Goal: Obtain resource: Obtain resource

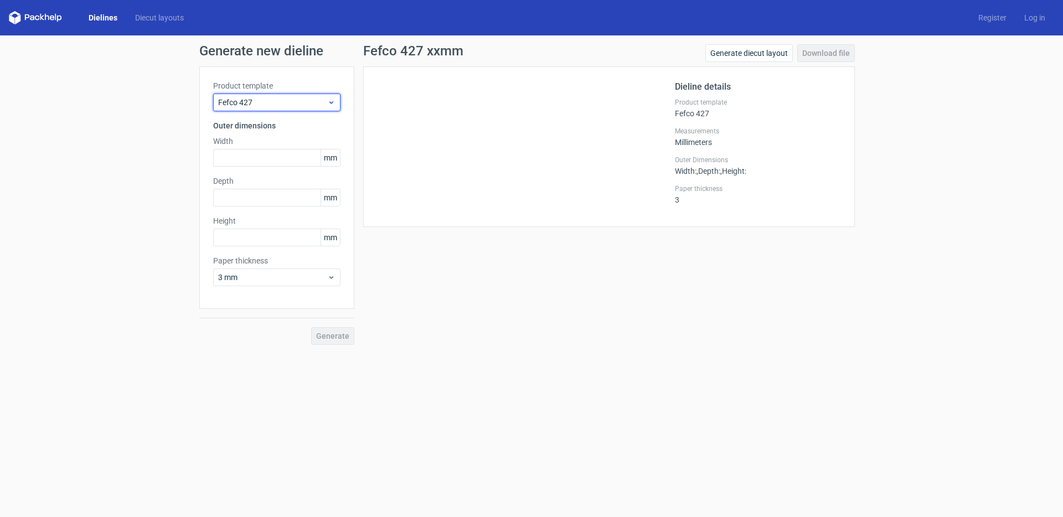
click at [273, 101] on span "Fefco 427" at bounding box center [272, 102] width 109 height 11
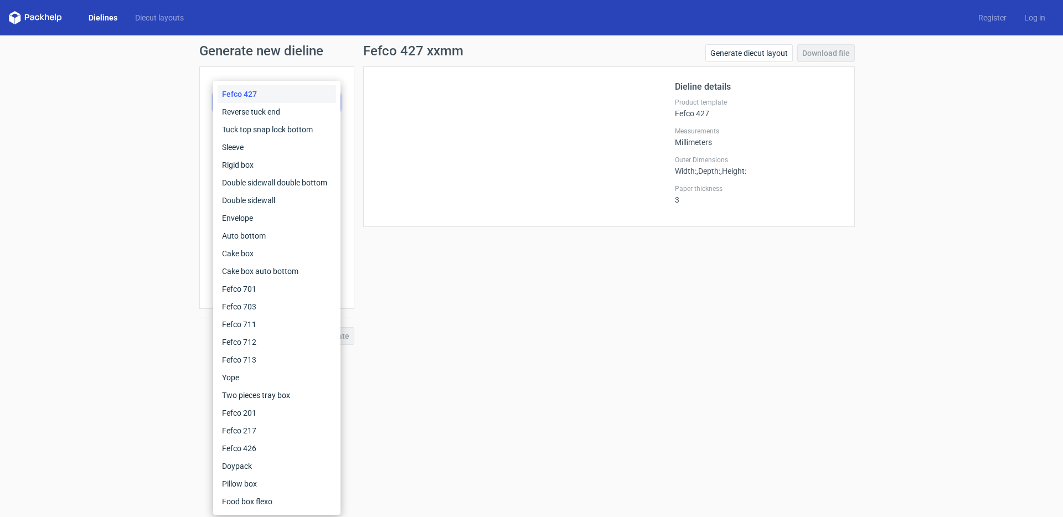
click at [280, 97] on div "Fefco 427" at bounding box center [277, 94] width 118 height 18
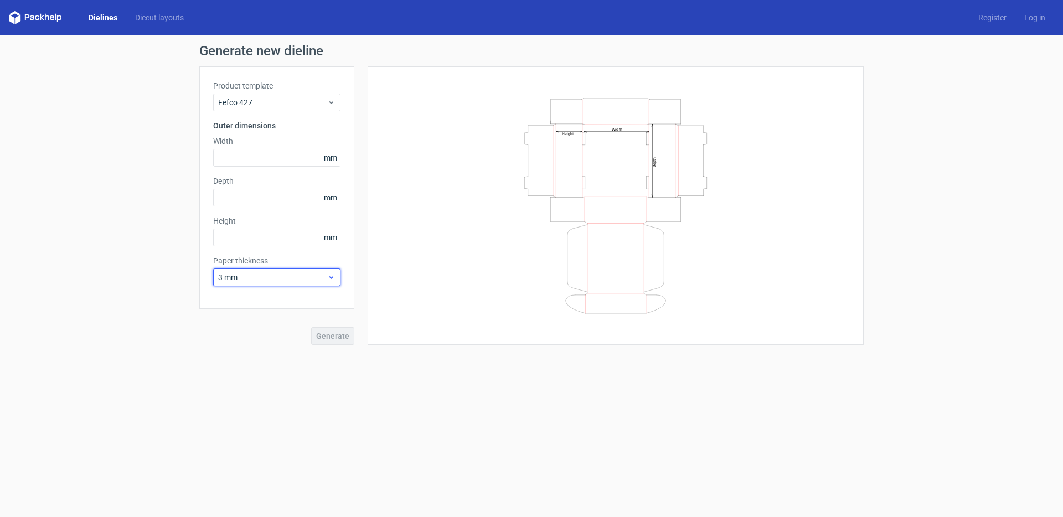
click at [271, 271] on div "3 mm" at bounding box center [276, 277] width 127 height 18
click at [272, 270] on div "3 mm" at bounding box center [276, 277] width 127 height 18
click at [273, 271] on div "3 mm" at bounding box center [276, 277] width 127 height 18
click at [286, 99] on span "Fefco 427" at bounding box center [272, 102] width 109 height 11
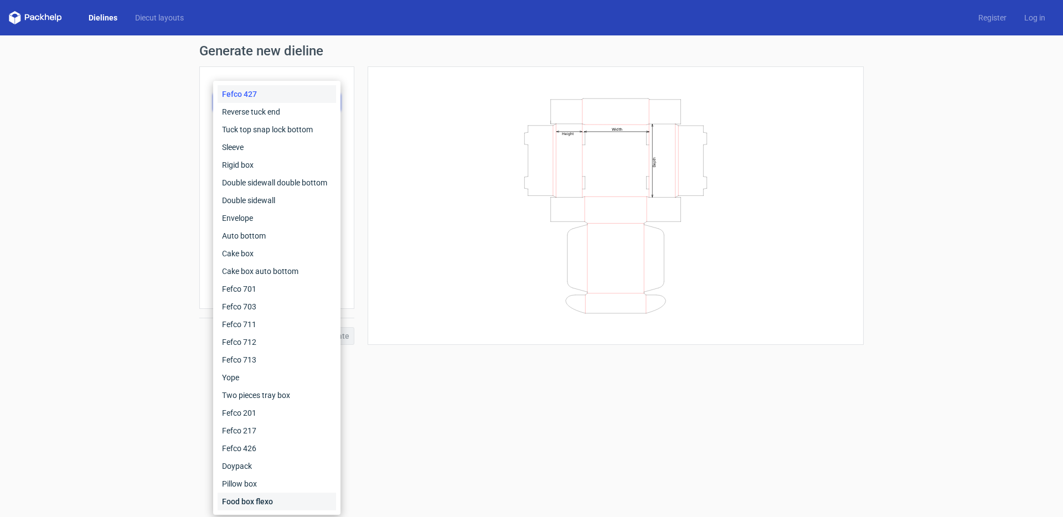
click at [268, 502] on div "Food box flexo" at bounding box center [277, 502] width 118 height 18
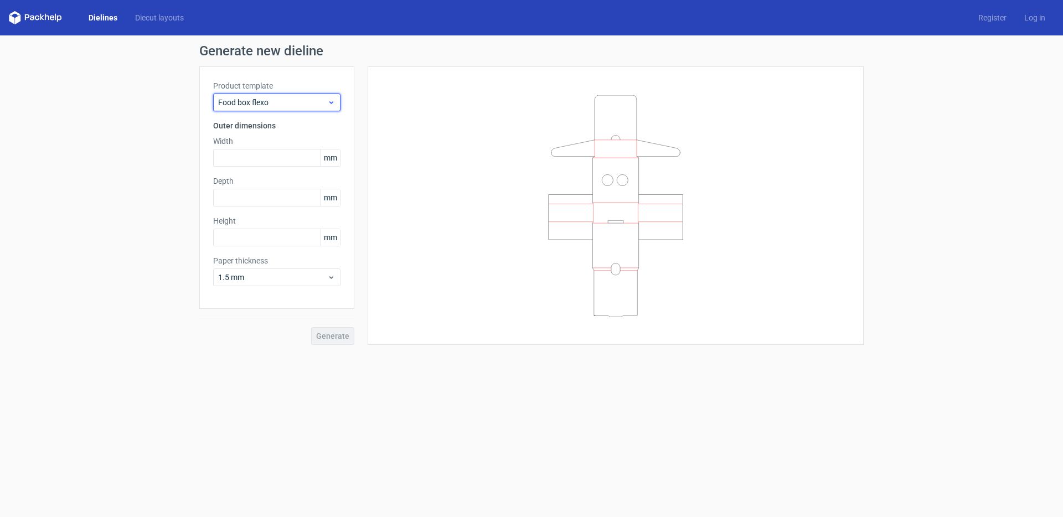
click at [268, 100] on span "Food box flexo" at bounding box center [272, 102] width 109 height 11
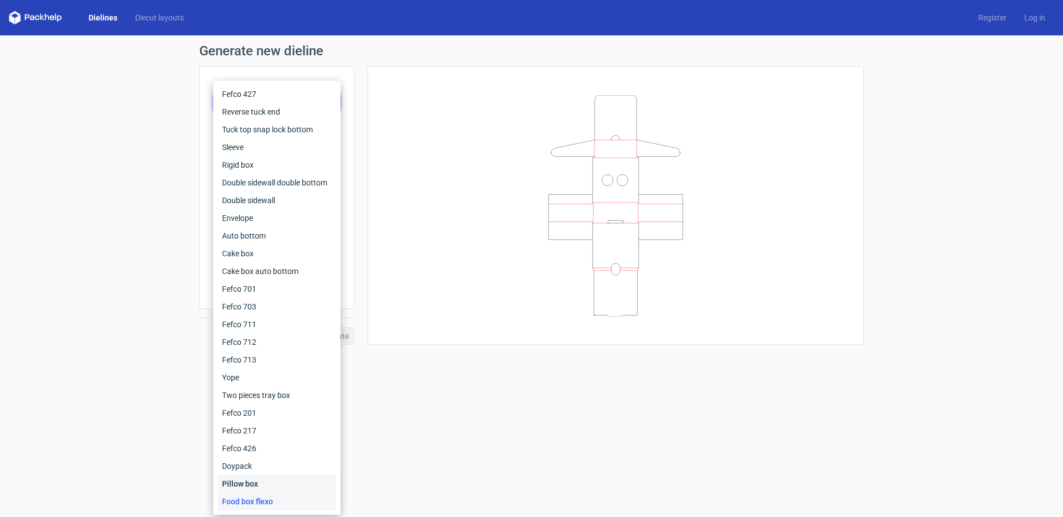
click at [276, 482] on div "Pillow box" at bounding box center [277, 484] width 118 height 18
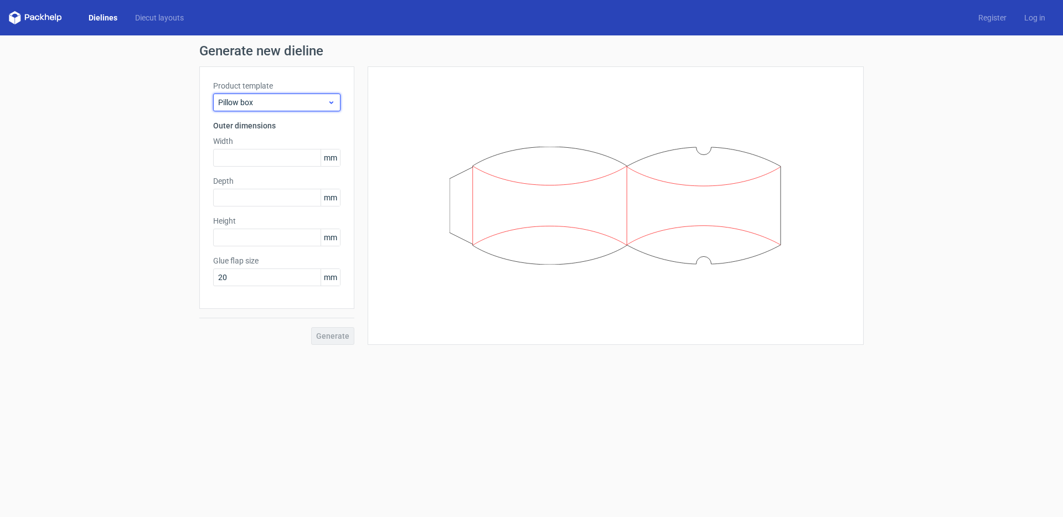
click at [249, 102] on span "Pillow box" at bounding box center [272, 102] width 109 height 11
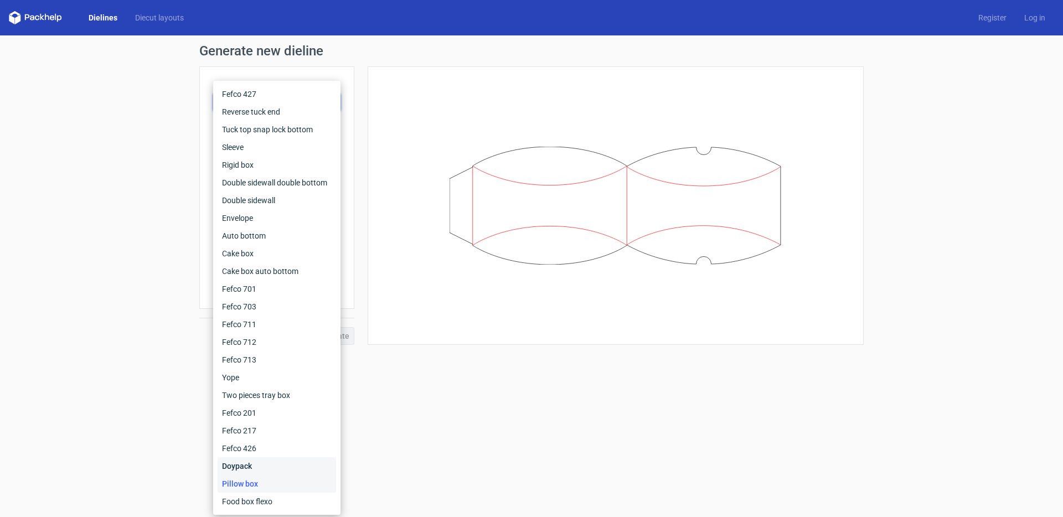
click at [272, 466] on div "Doypack" at bounding box center [277, 466] width 118 height 18
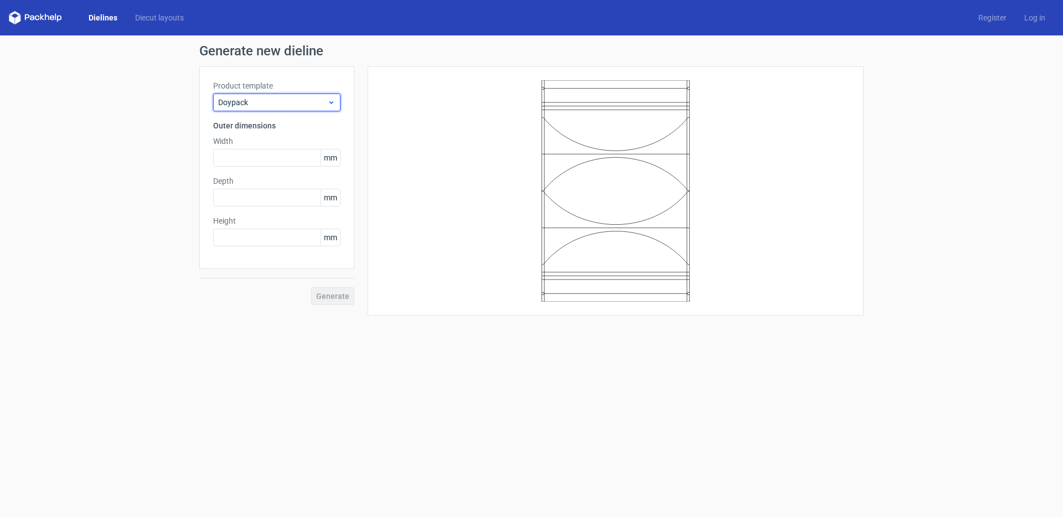
click at [268, 104] on span "Doypack" at bounding box center [272, 102] width 109 height 11
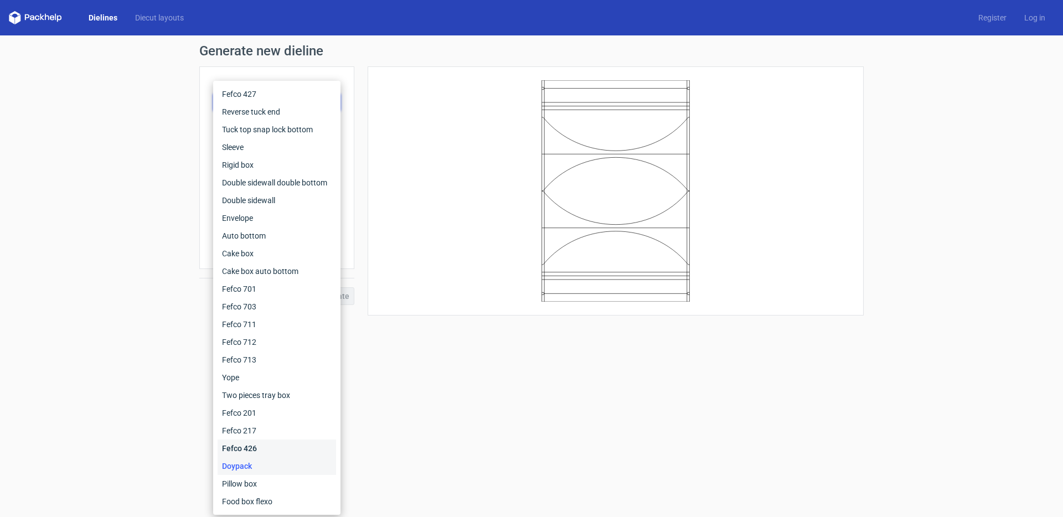
click at [260, 451] on div "Fefco 426" at bounding box center [277, 449] width 118 height 18
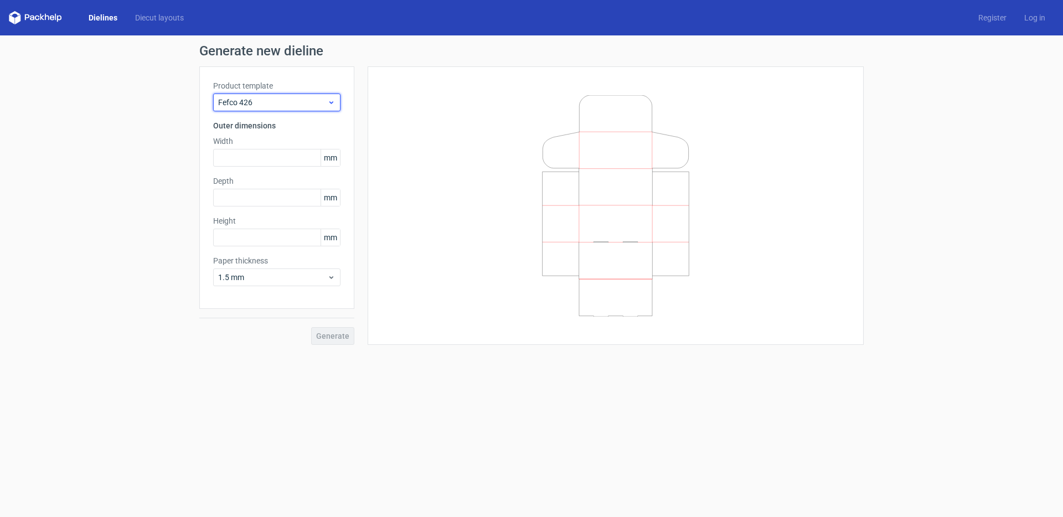
click at [254, 104] on span "Fefco 426" at bounding box center [272, 102] width 109 height 11
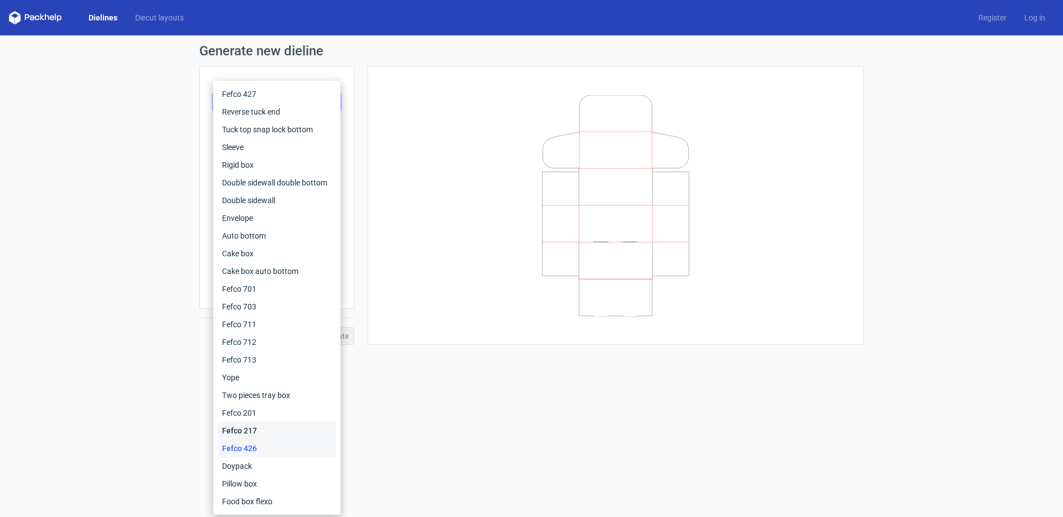
click at [261, 426] on div "Fefco 217" at bounding box center [277, 431] width 118 height 18
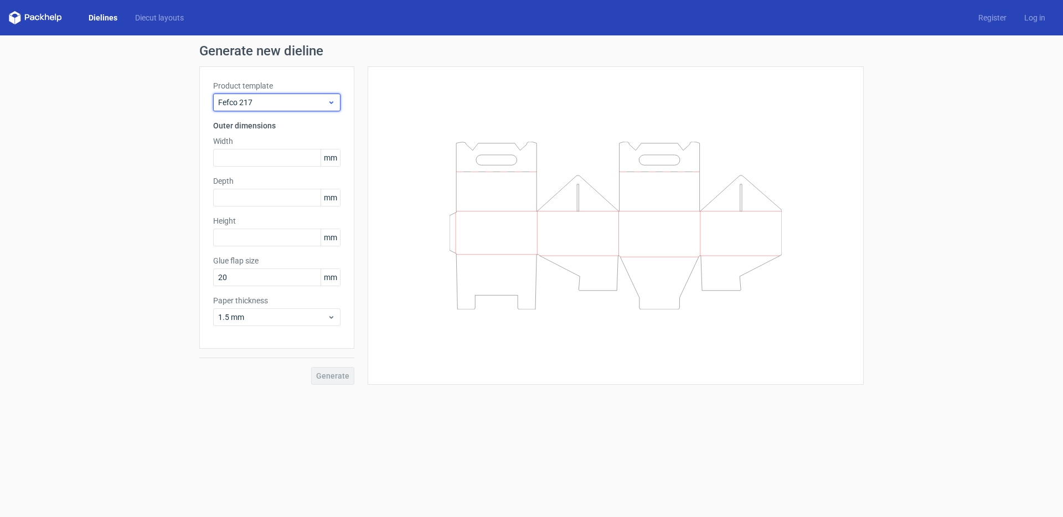
click at [256, 102] on span "Fefco 217" at bounding box center [272, 102] width 109 height 11
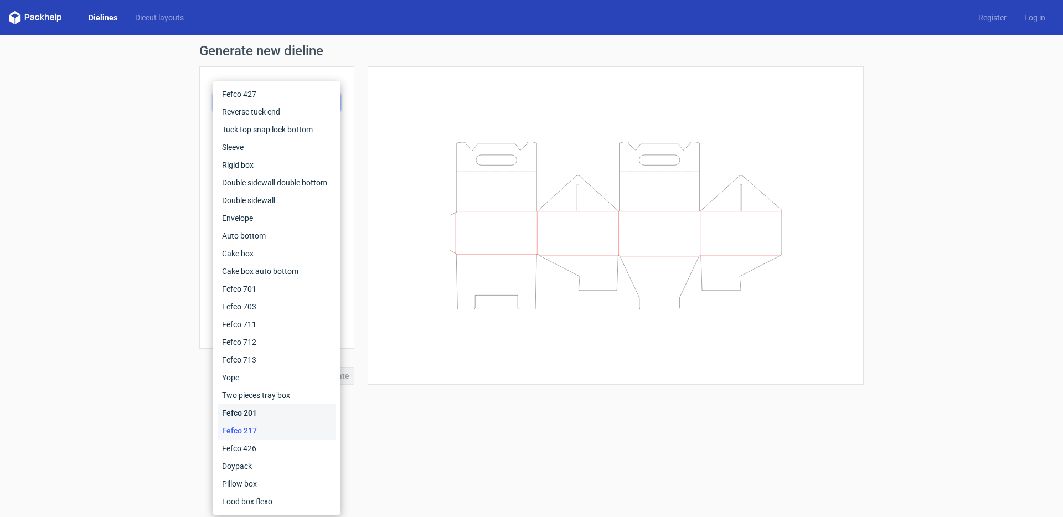
click at [245, 411] on div "Fefco 201" at bounding box center [277, 413] width 118 height 18
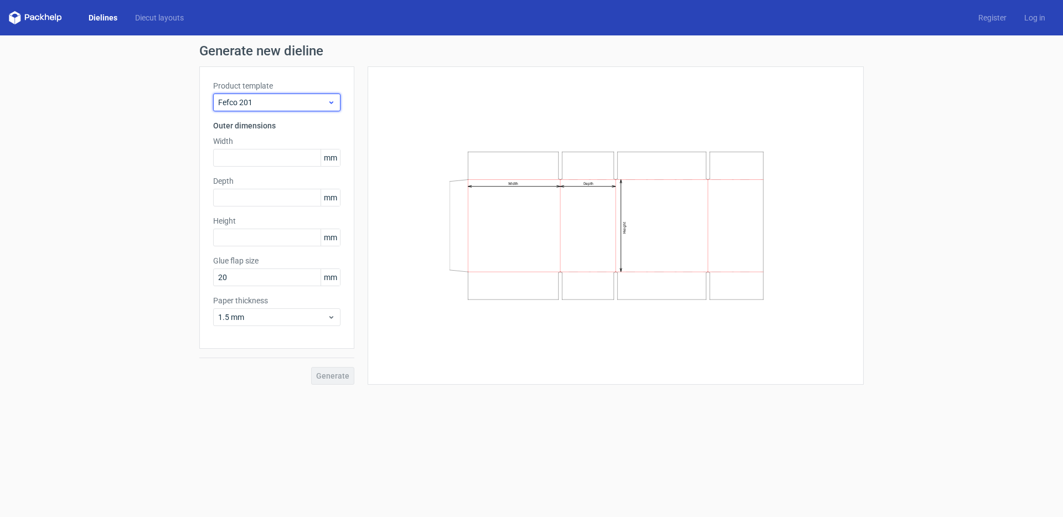
click at [275, 106] on span "Fefco 201" at bounding box center [272, 102] width 109 height 11
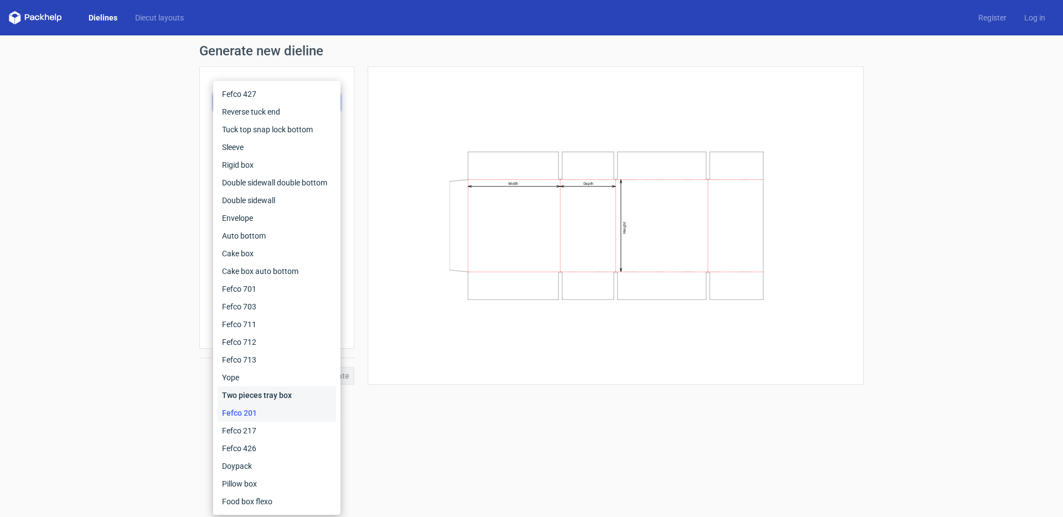
click at [262, 396] on div "Two pieces tray box" at bounding box center [277, 395] width 118 height 18
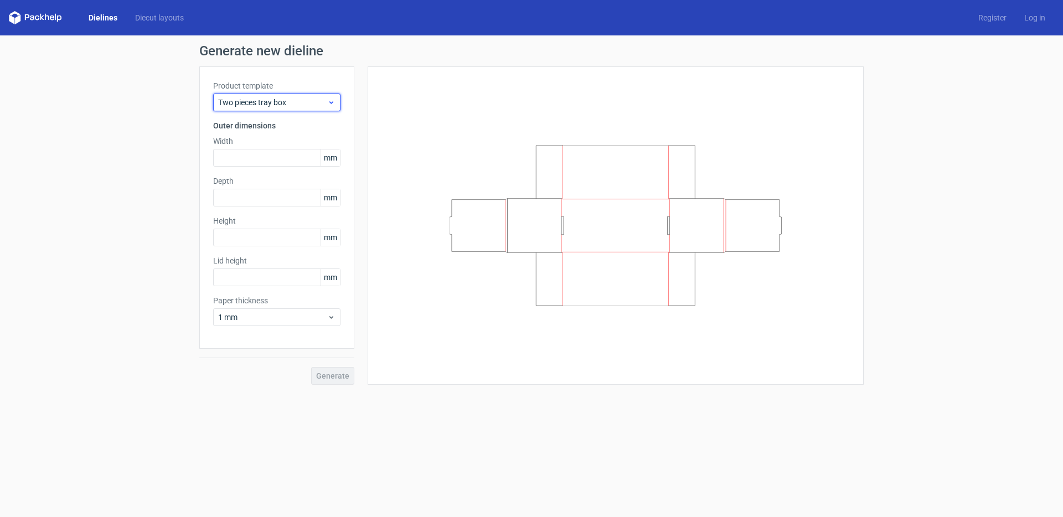
click at [277, 107] on span "Two pieces tray box" at bounding box center [272, 102] width 109 height 11
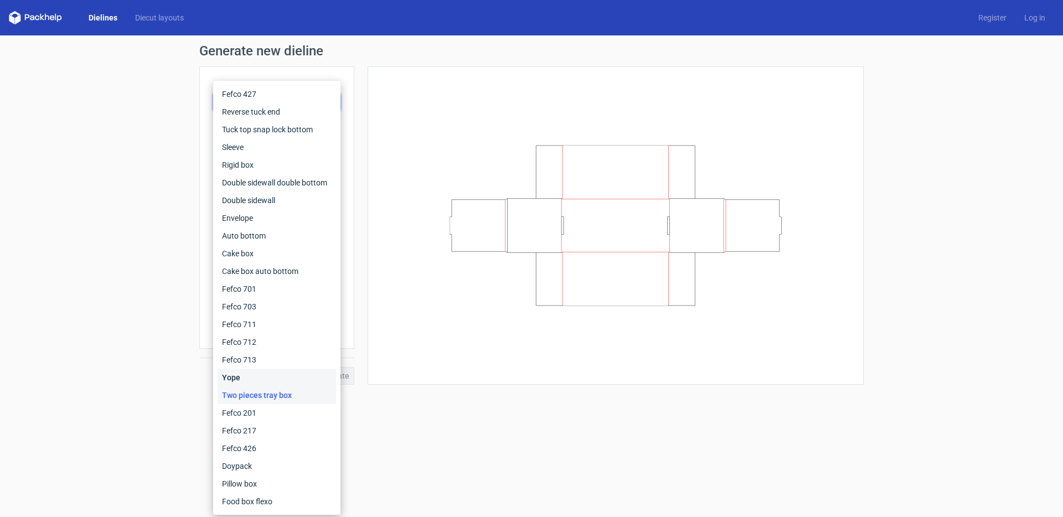
click at [265, 379] on div "Yope" at bounding box center [277, 378] width 118 height 18
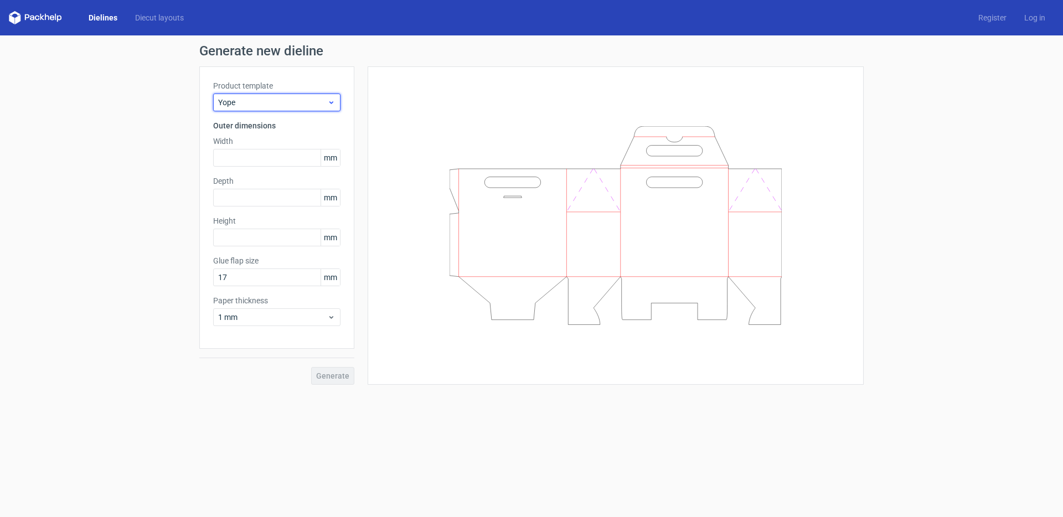
click at [287, 101] on span "Yope" at bounding box center [272, 102] width 109 height 11
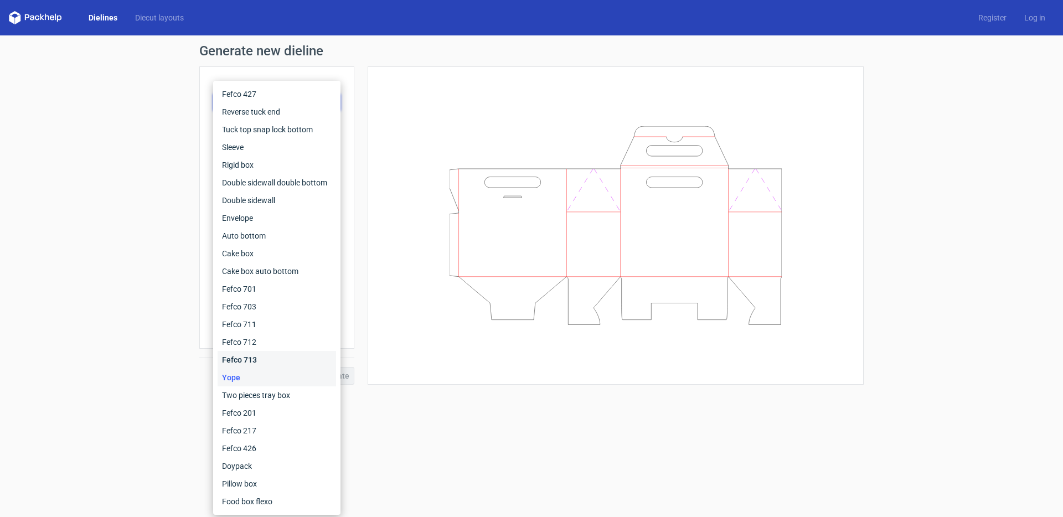
click at [259, 361] on div "Fefco 713" at bounding box center [277, 360] width 118 height 18
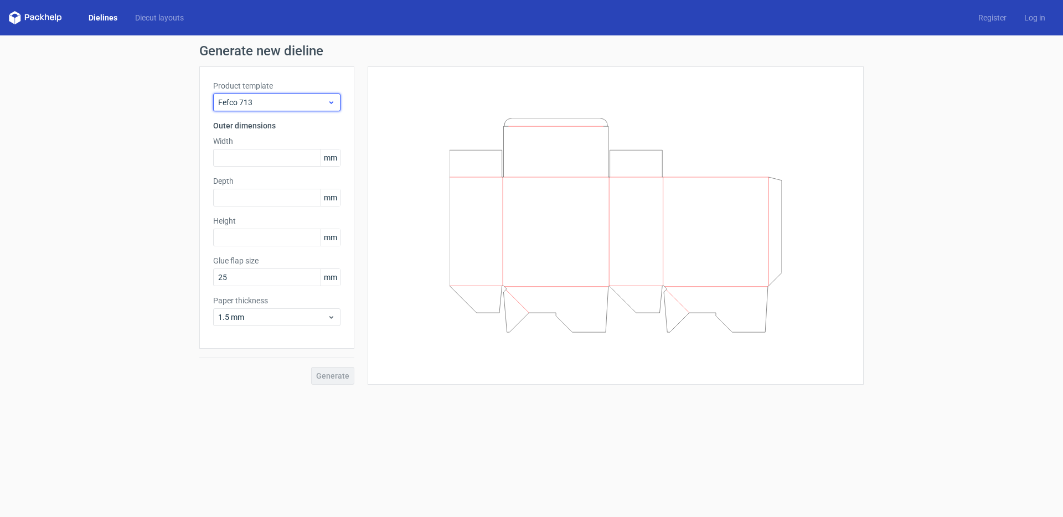
click at [280, 103] on span "Fefco 713" at bounding box center [272, 102] width 109 height 11
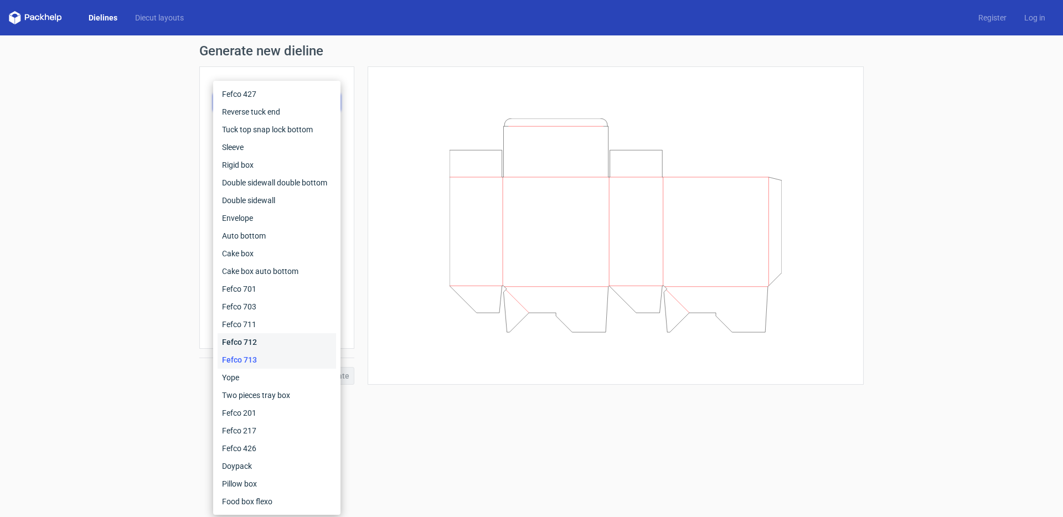
click at [247, 345] on div "Fefco 712" at bounding box center [277, 342] width 118 height 18
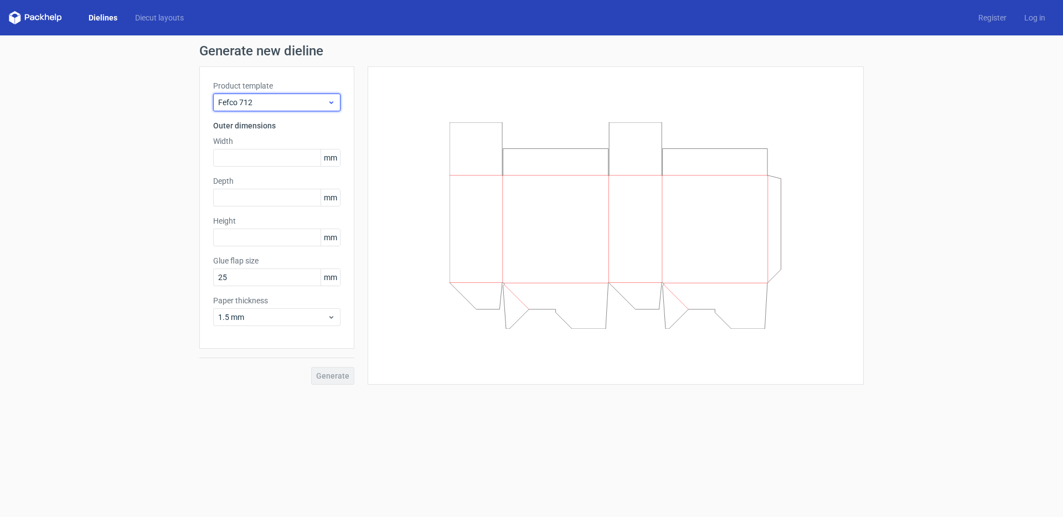
click at [267, 100] on span "Fefco 712" at bounding box center [272, 102] width 109 height 11
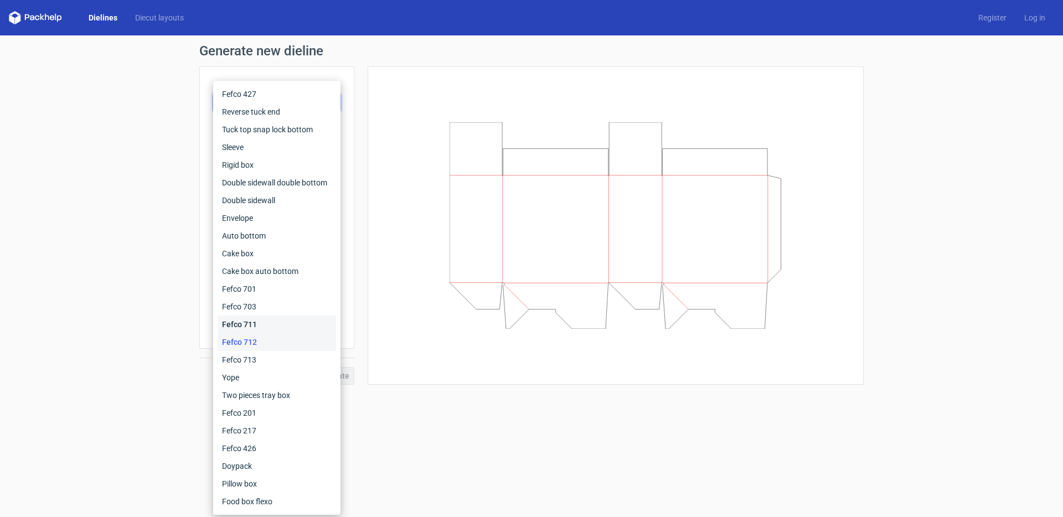
click at [272, 321] on div "Fefco 711" at bounding box center [277, 325] width 118 height 18
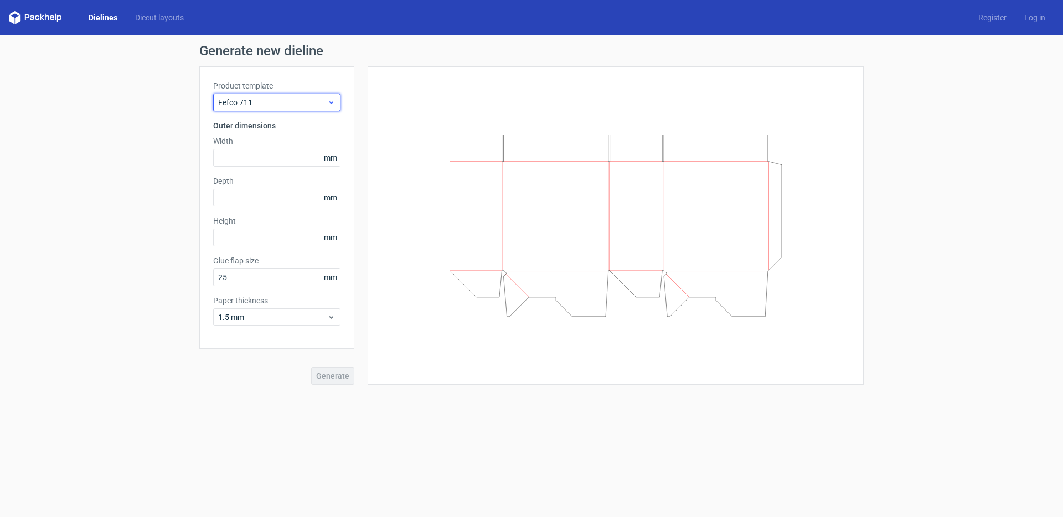
click at [298, 96] on div "Fefco 711" at bounding box center [276, 103] width 127 height 18
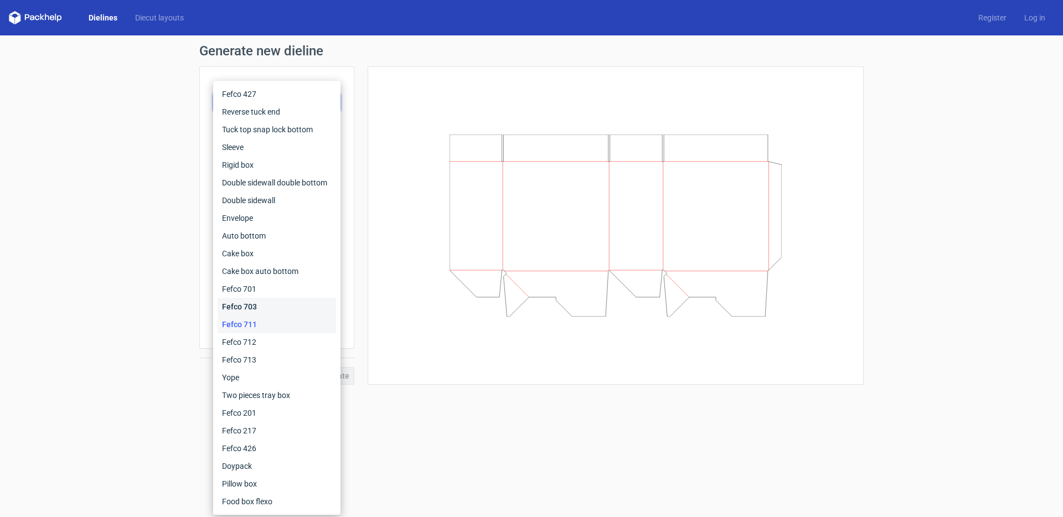
click at [264, 306] on div "Fefco 703" at bounding box center [277, 307] width 118 height 18
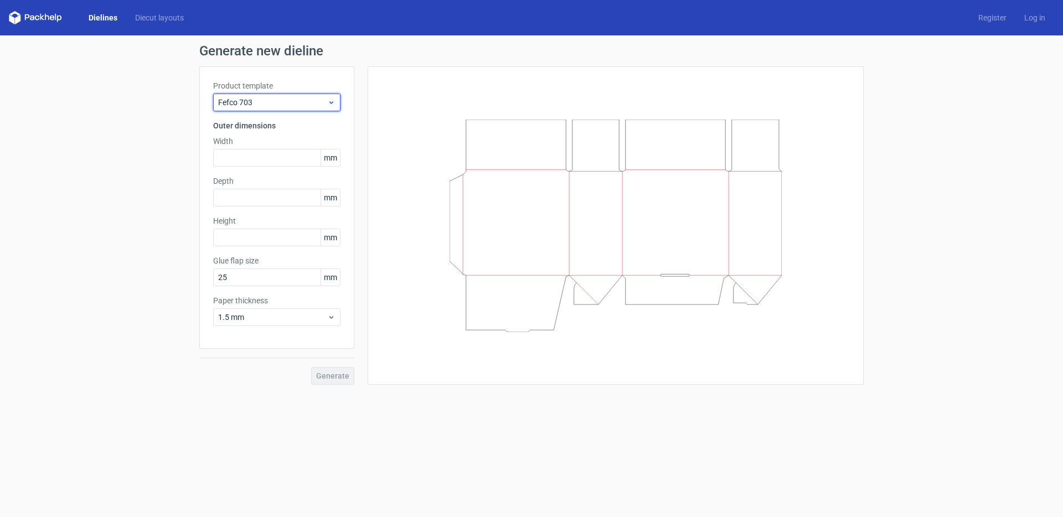
click at [303, 101] on span "Fefco 703" at bounding box center [272, 102] width 109 height 11
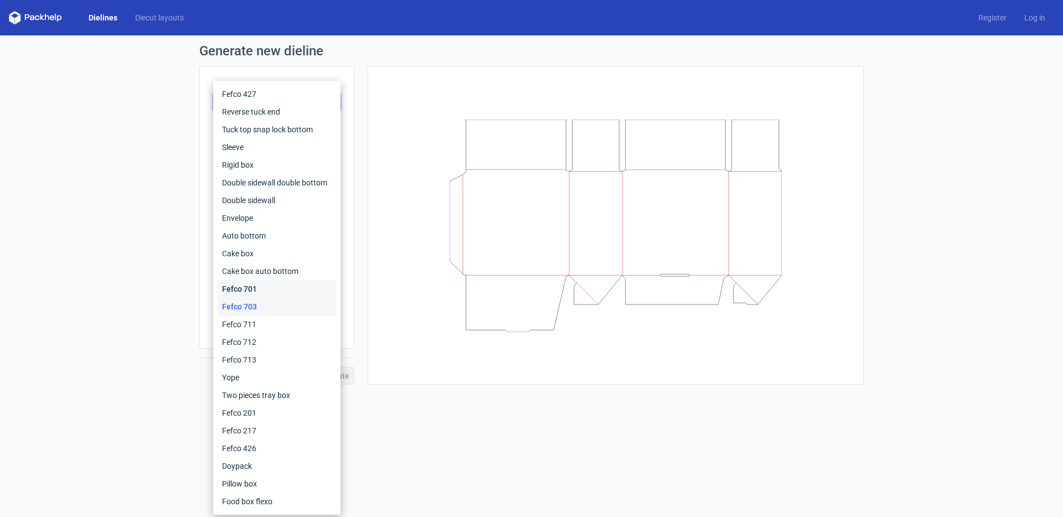
click at [276, 291] on div "Fefco 701" at bounding box center [277, 289] width 118 height 18
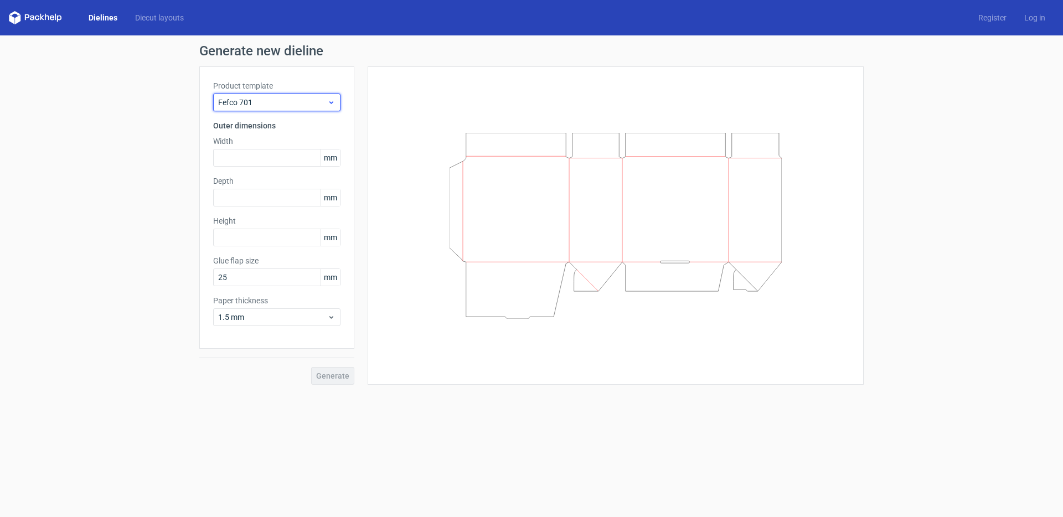
click at [295, 101] on span "Fefco 701" at bounding box center [272, 102] width 109 height 11
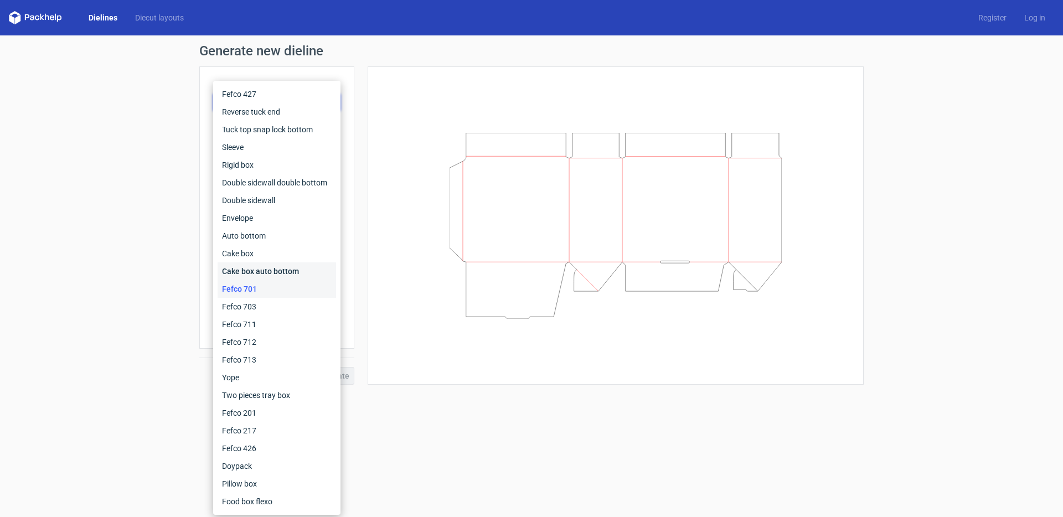
click at [270, 274] on div "Cake box auto bottom" at bounding box center [277, 271] width 118 height 18
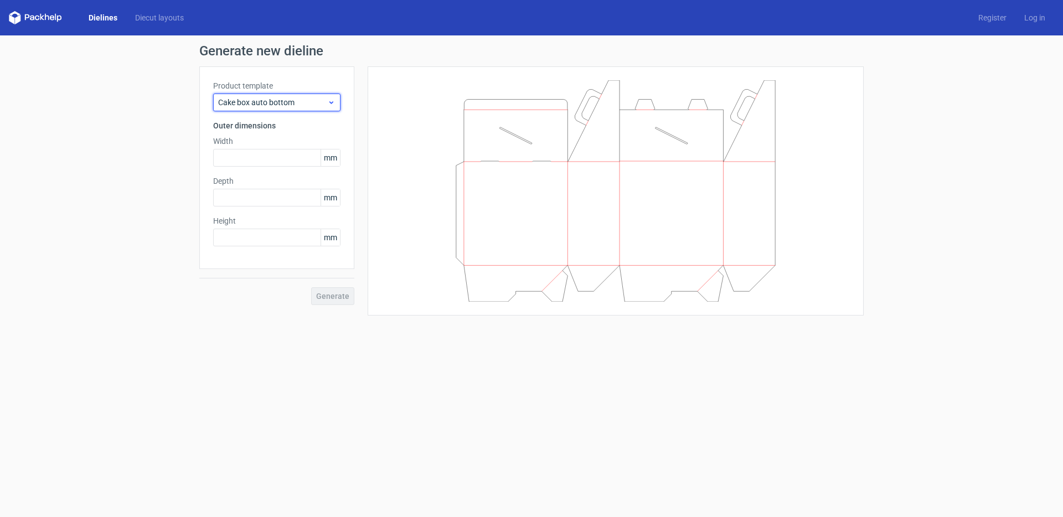
click at [280, 97] on span "Cake box auto bottom" at bounding box center [272, 102] width 109 height 11
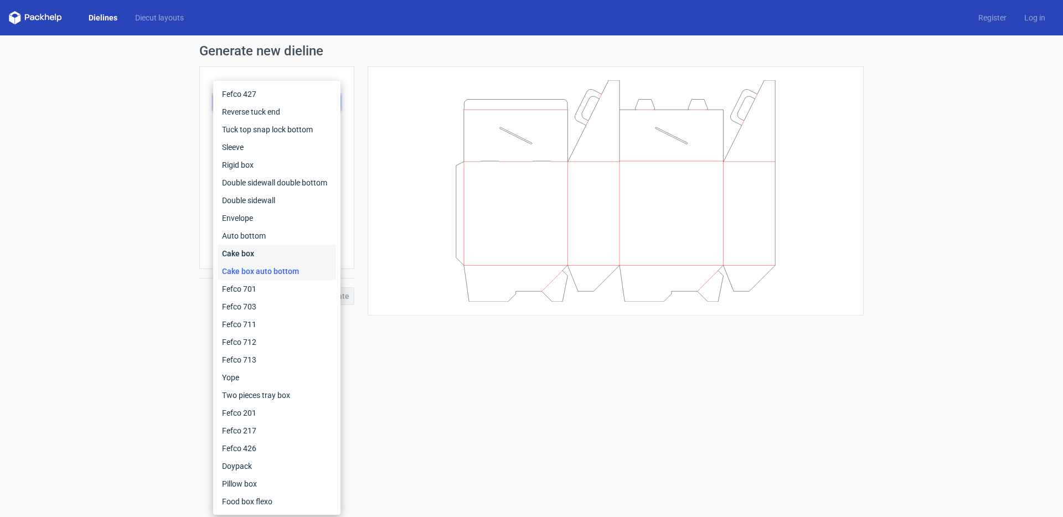
click at [251, 258] on div "Cake box" at bounding box center [277, 254] width 118 height 18
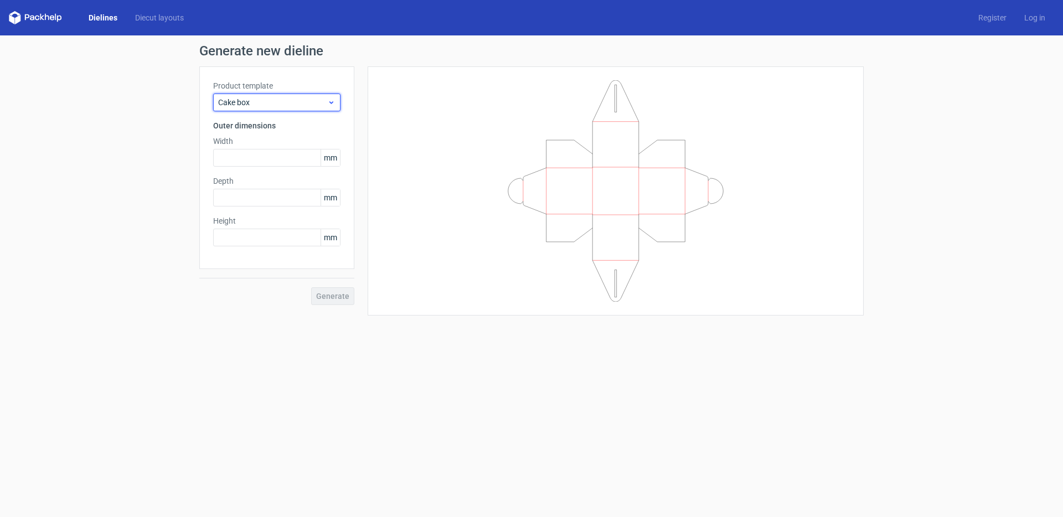
click at [280, 104] on span "Cake box" at bounding box center [272, 102] width 109 height 11
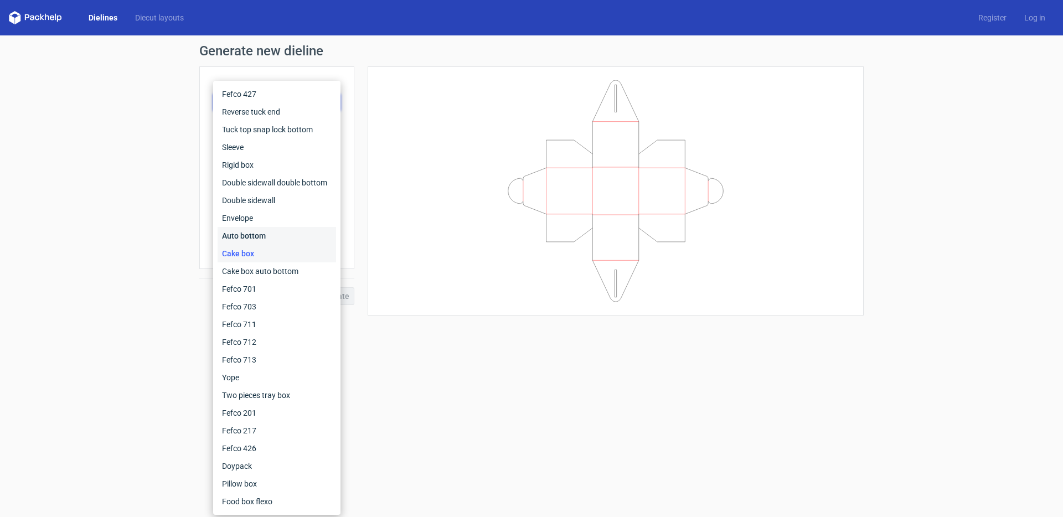
click at [265, 234] on div "Auto bottom" at bounding box center [277, 236] width 118 height 18
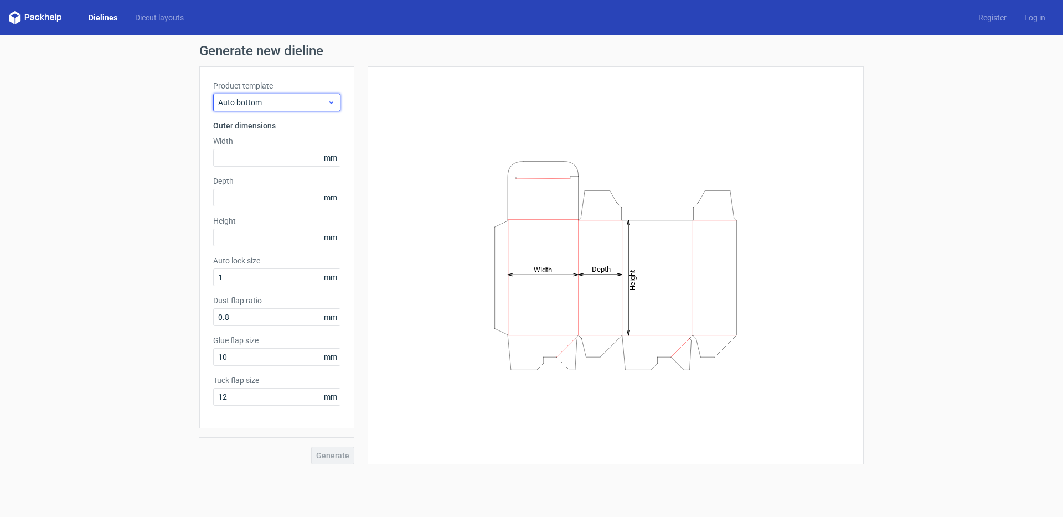
click at [300, 104] on span "Auto bottom" at bounding box center [272, 102] width 109 height 11
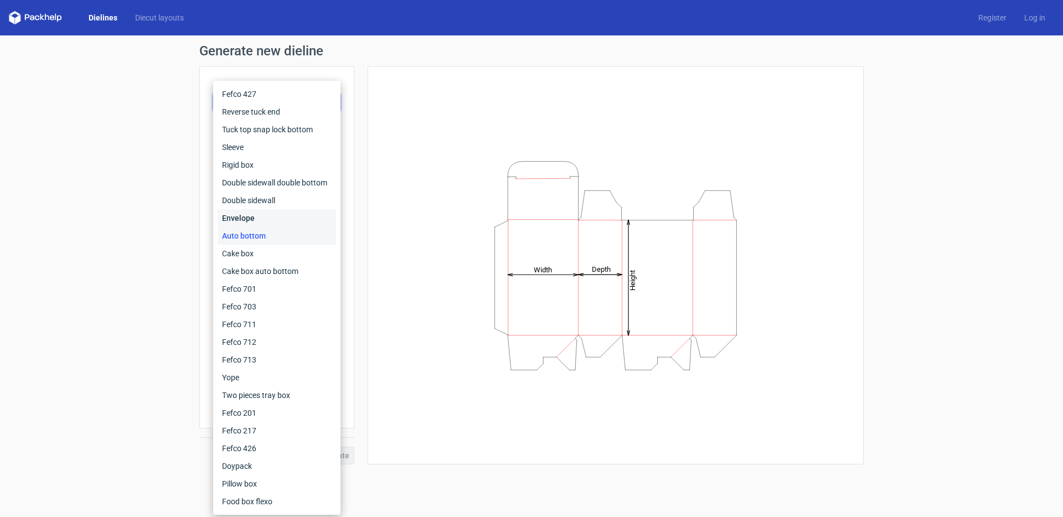
click at [282, 218] on div "Envelope" at bounding box center [277, 218] width 118 height 18
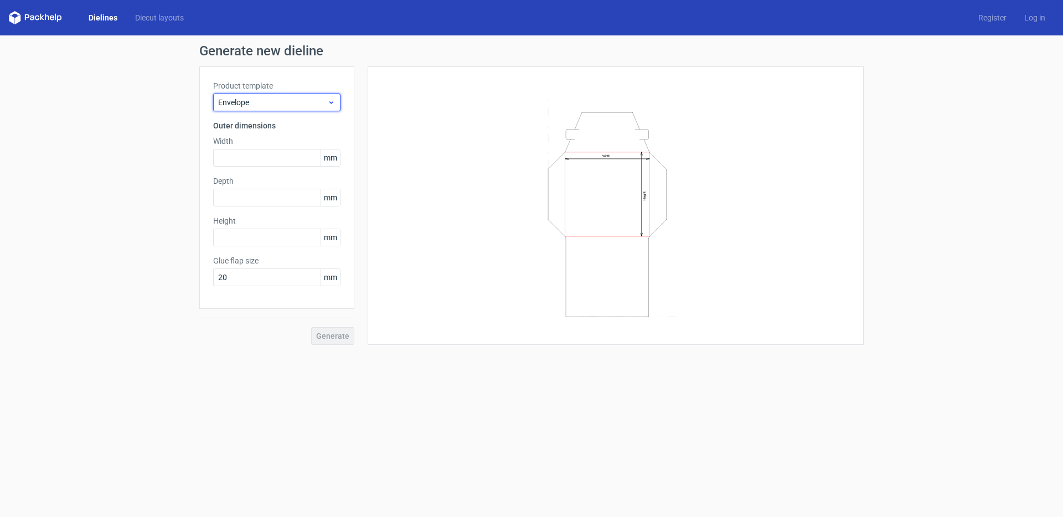
click at [290, 100] on span "Envelope" at bounding box center [272, 102] width 109 height 11
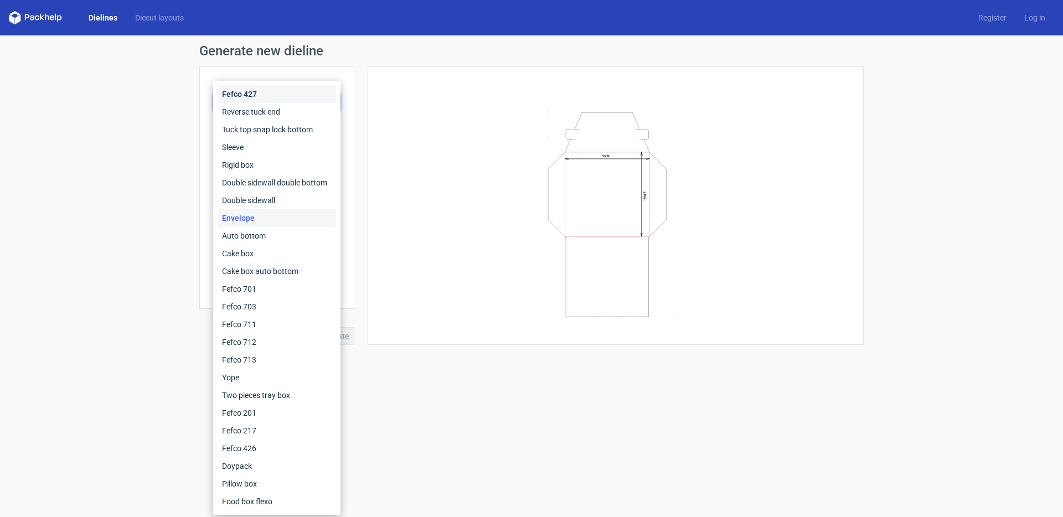
click at [258, 97] on div "Fefco 427" at bounding box center [277, 94] width 118 height 18
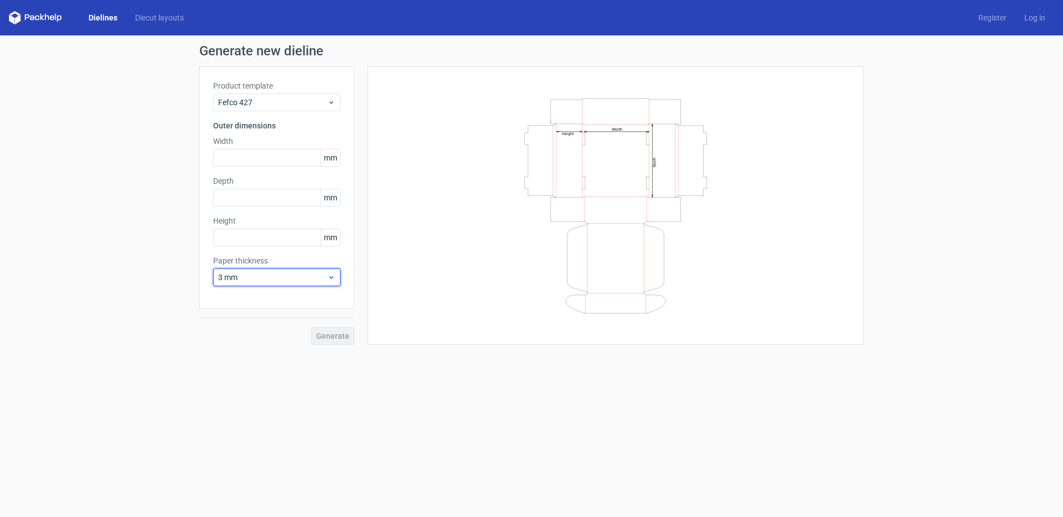
click at [261, 282] on span "3 mm" at bounding box center [272, 277] width 109 height 11
click at [377, 232] on div "Width Depth Height" at bounding box center [616, 205] width 496 height 278
click at [167, 20] on link "Diecut layouts" at bounding box center [159, 17] width 66 height 11
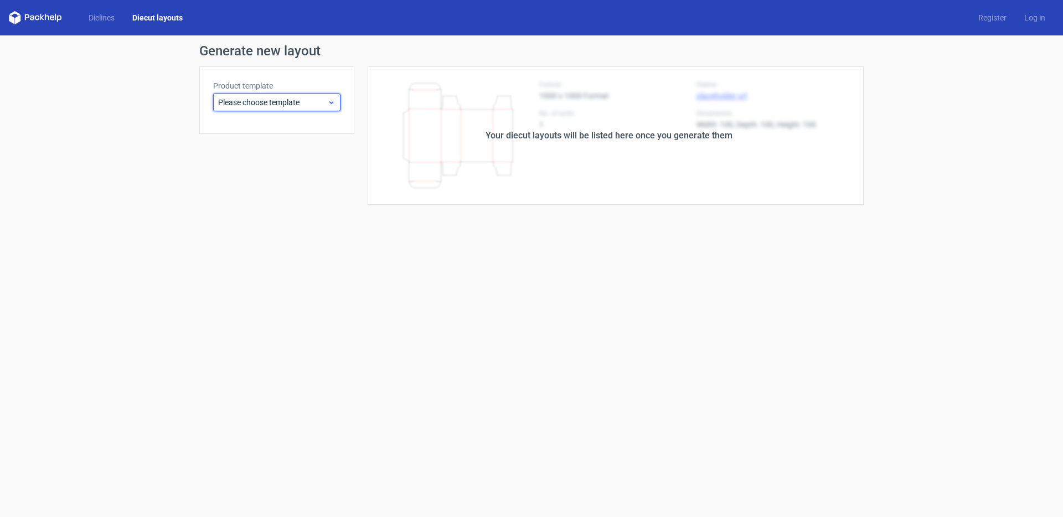
click at [270, 99] on span "Please choose template" at bounding box center [272, 102] width 109 height 11
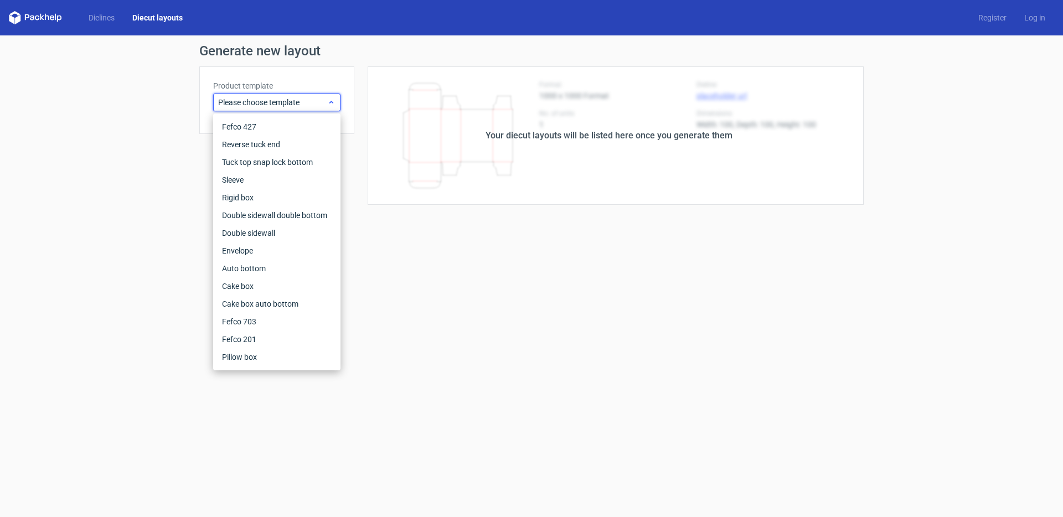
click at [274, 99] on span "Please choose template" at bounding box center [272, 102] width 109 height 11
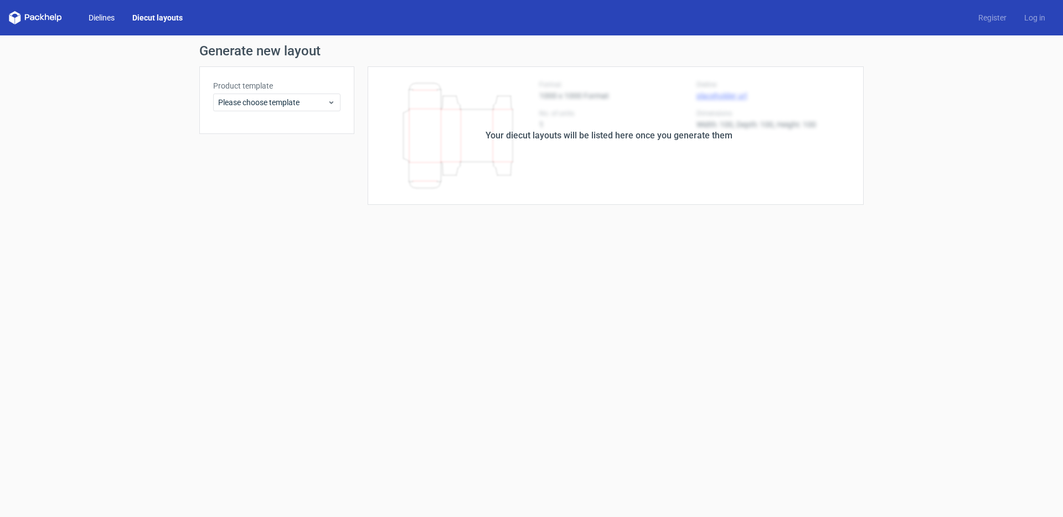
click at [110, 15] on link "Dielines" at bounding box center [102, 17] width 44 height 11
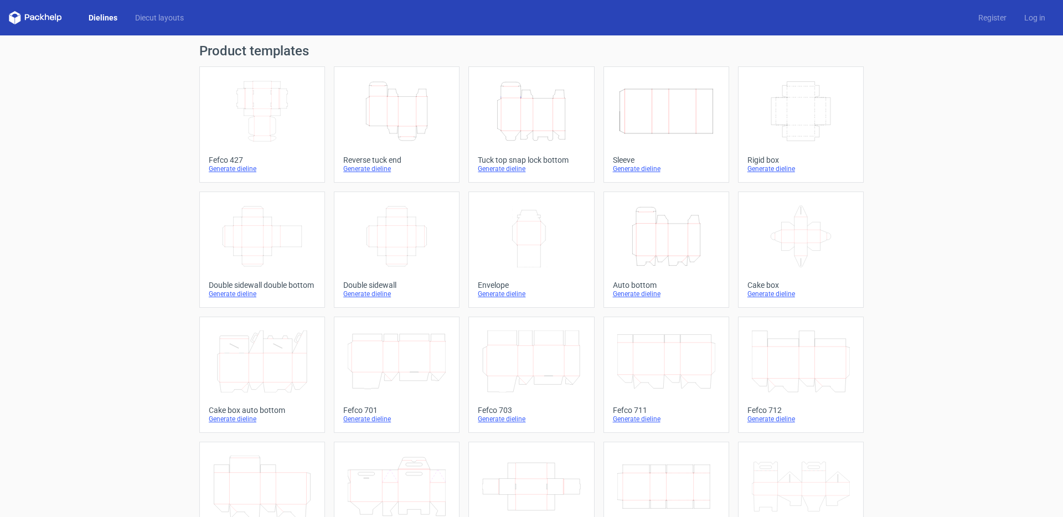
click at [101, 23] on link "Dielines" at bounding box center [103, 17] width 46 height 11
click at [264, 111] on icon "Width Depth Height" at bounding box center [262, 111] width 98 height 62
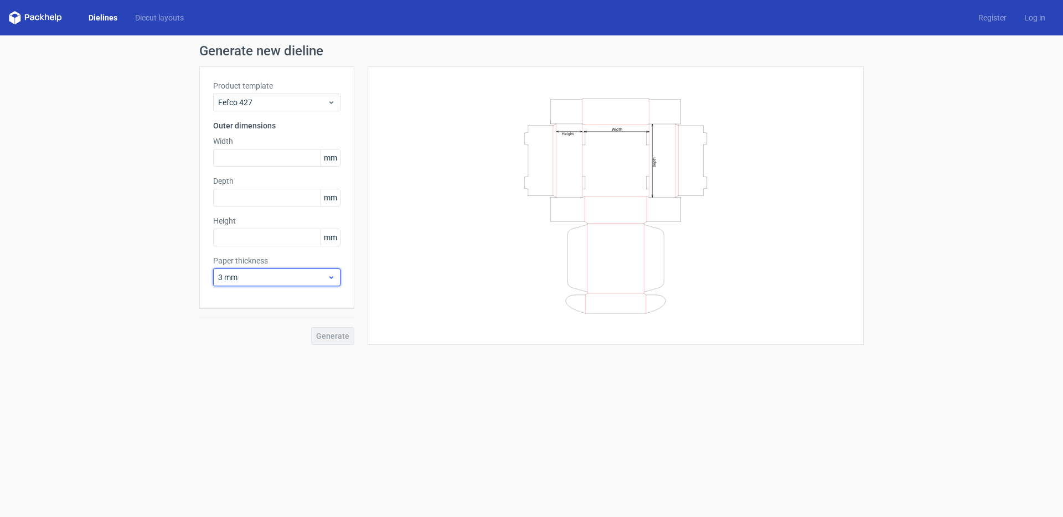
click at [249, 278] on span "3 mm" at bounding box center [272, 277] width 109 height 11
click at [255, 316] on div "0.5 mm" at bounding box center [277, 320] width 118 height 18
click at [261, 162] on input "text" at bounding box center [276, 158] width 127 height 18
type input "218"
click at [227, 203] on input "text" at bounding box center [276, 198] width 127 height 18
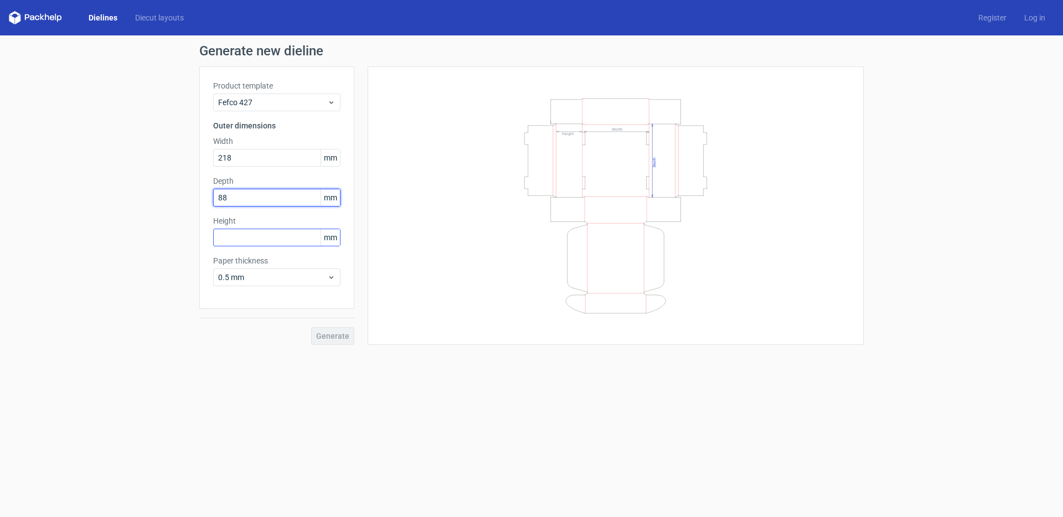
type input "88"
click at [234, 234] on input "text" at bounding box center [276, 238] width 127 height 18
type input "38"
click at [332, 337] on span "Generate" at bounding box center [332, 336] width 33 height 8
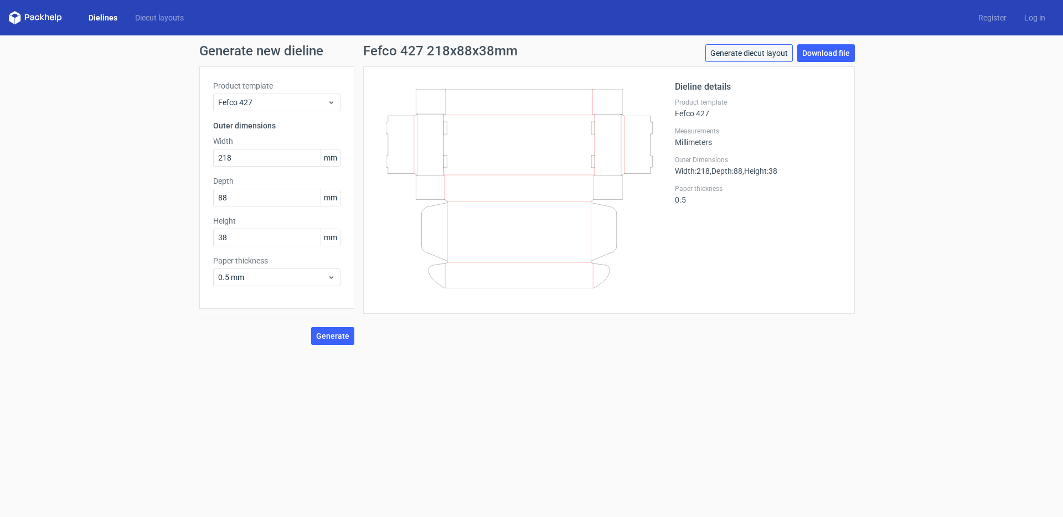
click at [776, 50] on link "Generate diecut layout" at bounding box center [748, 53] width 87 height 18
click at [763, 56] on link "Generate diecut layout" at bounding box center [748, 53] width 87 height 18
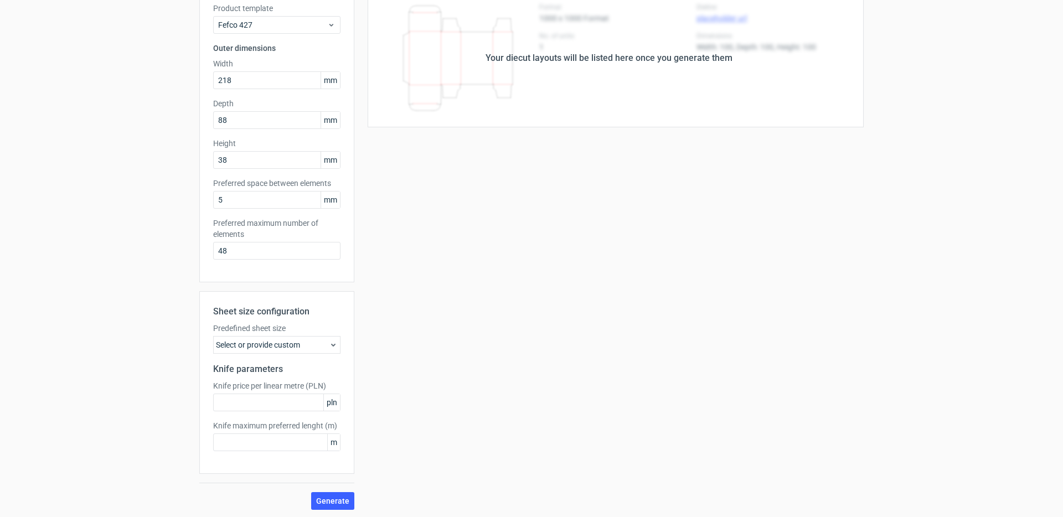
scroll to position [79, 0]
click at [283, 347] on div "Select or provide custom" at bounding box center [276, 343] width 127 height 18
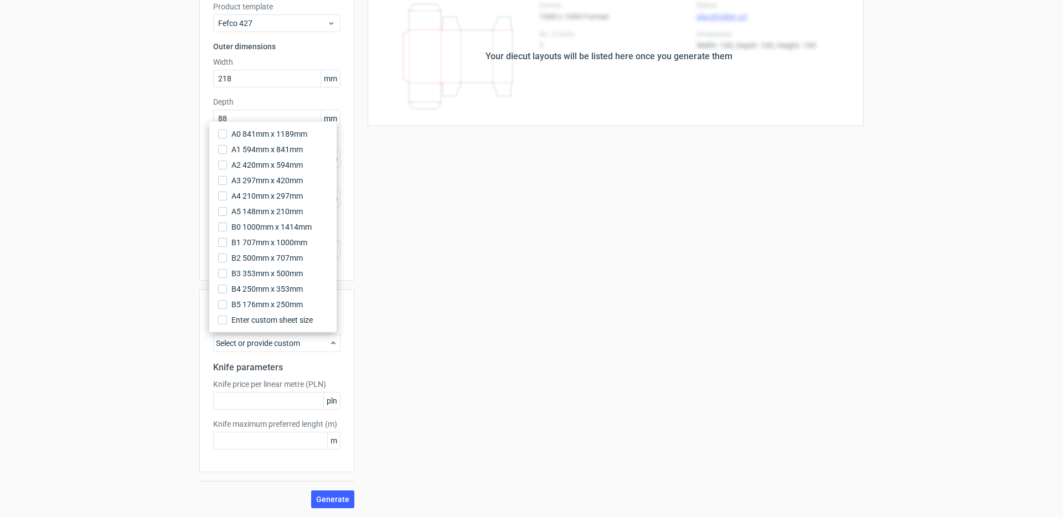
click at [283, 347] on div "Select or provide custom" at bounding box center [276, 343] width 127 height 18
click at [275, 399] on input "text" at bounding box center [276, 401] width 127 height 18
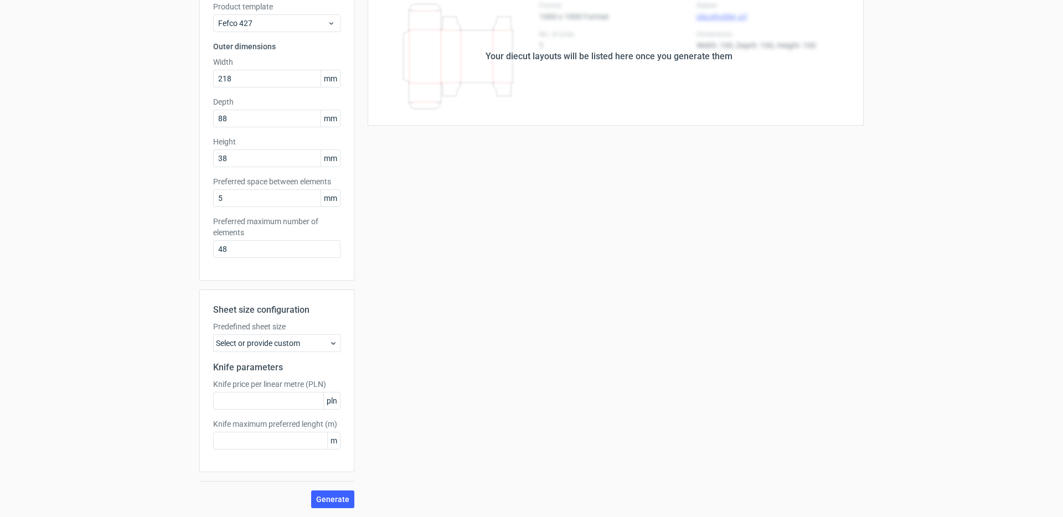
click at [346, 238] on div "Product template Fefco 427 Outer dimensions Width 218 mm Depth 88 mm Height 38 …" at bounding box center [276, 133] width 155 height 293
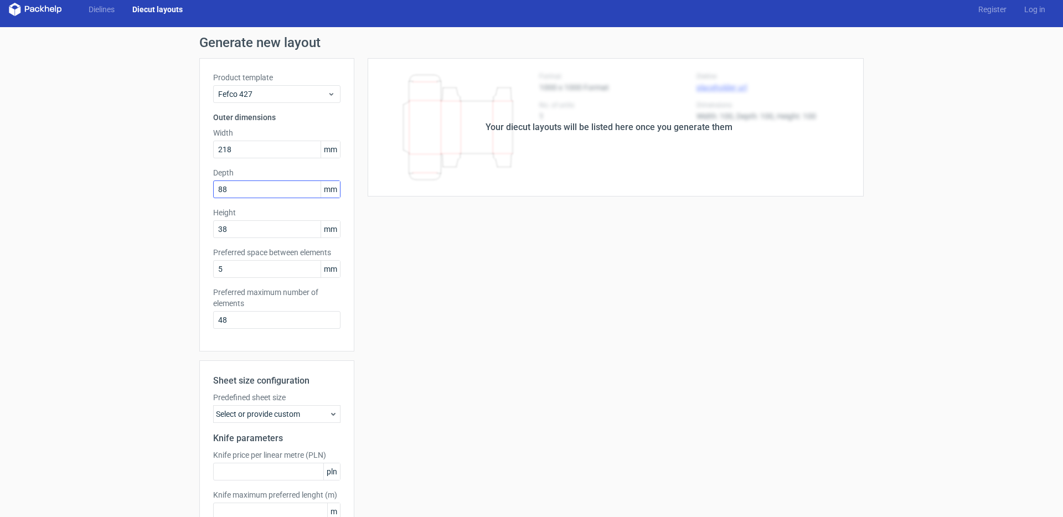
scroll to position [0, 0]
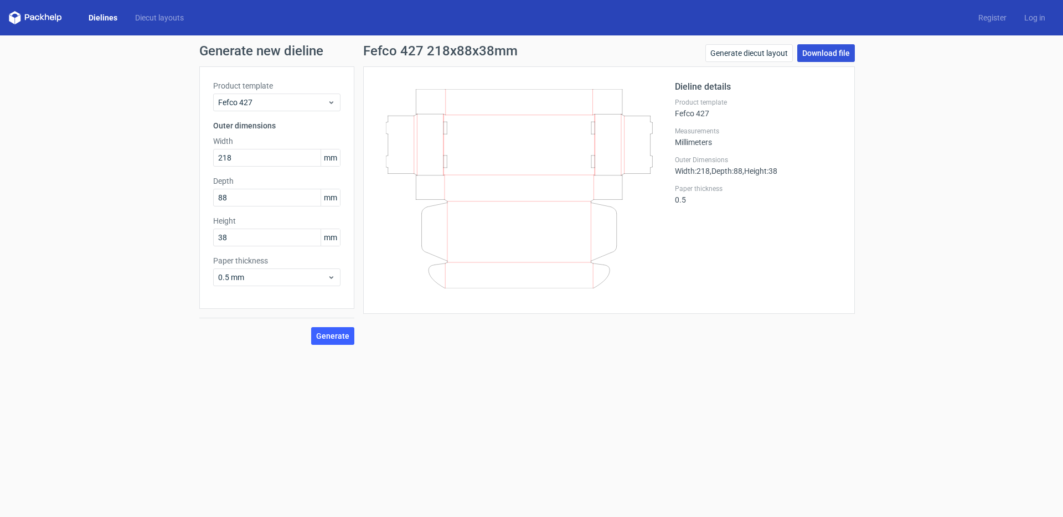
click at [845, 49] on link "Download file" at bounding box center [826, 53] width 58 height 18
